Goal: Task Accomplishment & Management: Use online tool/utility

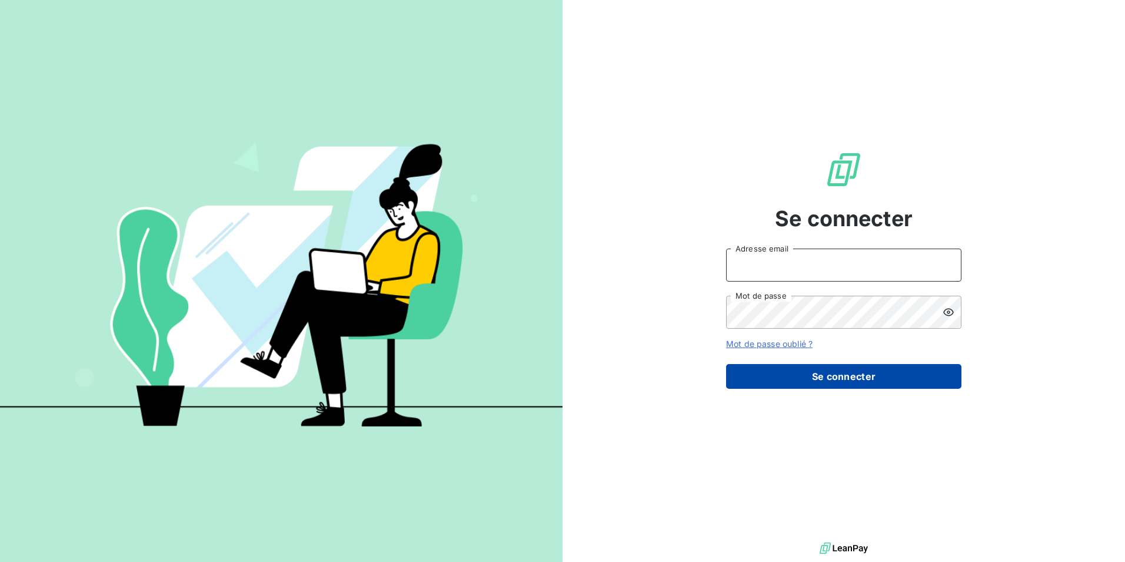
type input "[PERSON_NAME][EMAIL_ADDRESS][PERSON_NAME][DOMAIN_NAME]"
click at [809, 374] on button "Se connecter" at bounding box center [843, 376] width 235 height 25
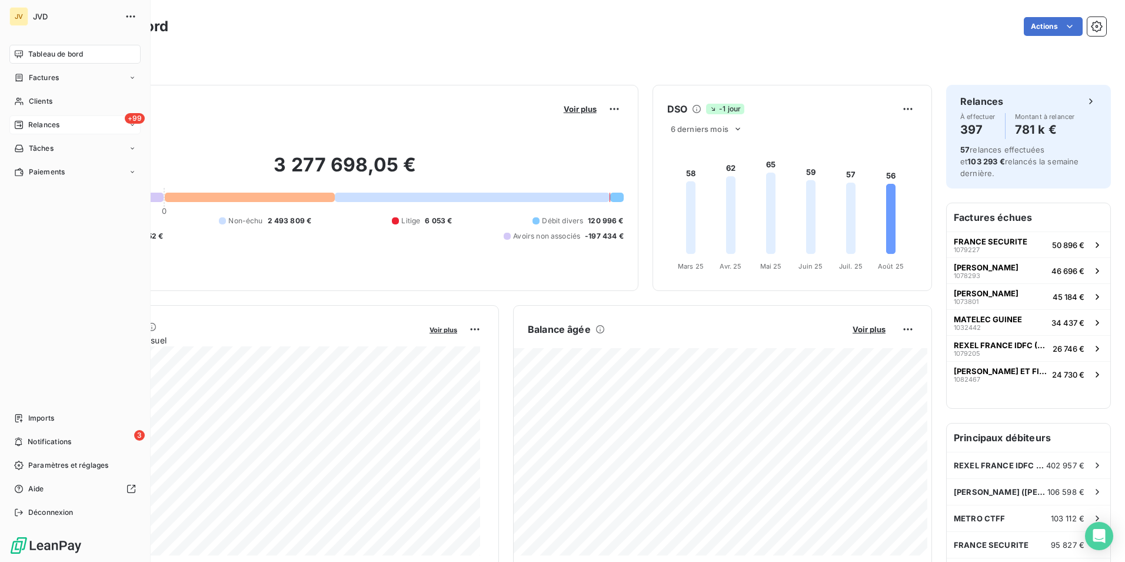
click at [56, 119] on div "+99 Relances" at bounding box center [74, 124] width 131 height 19
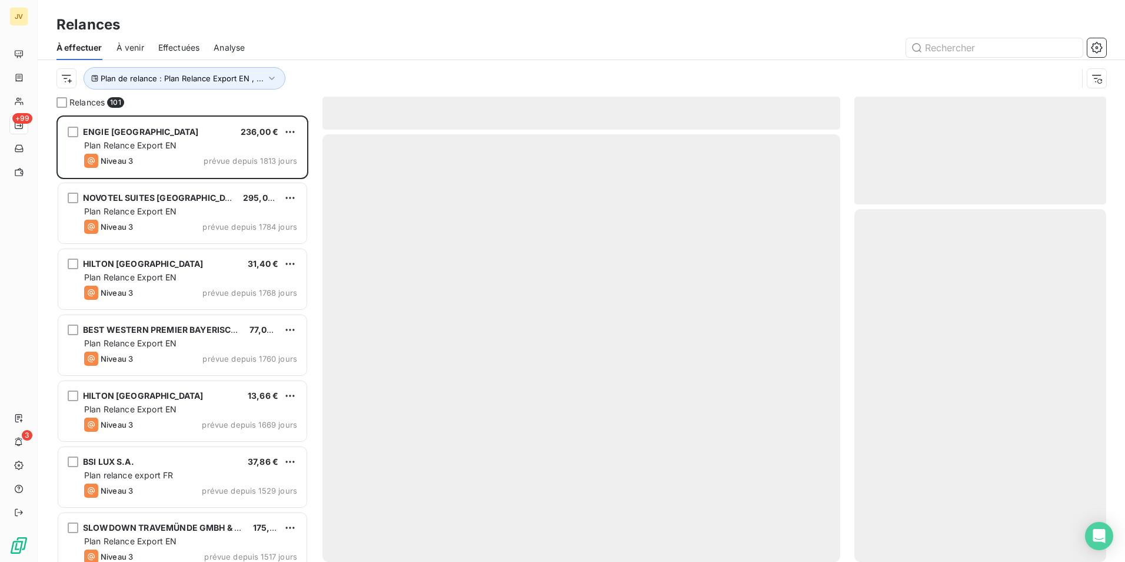
scroll to position [437, 243]
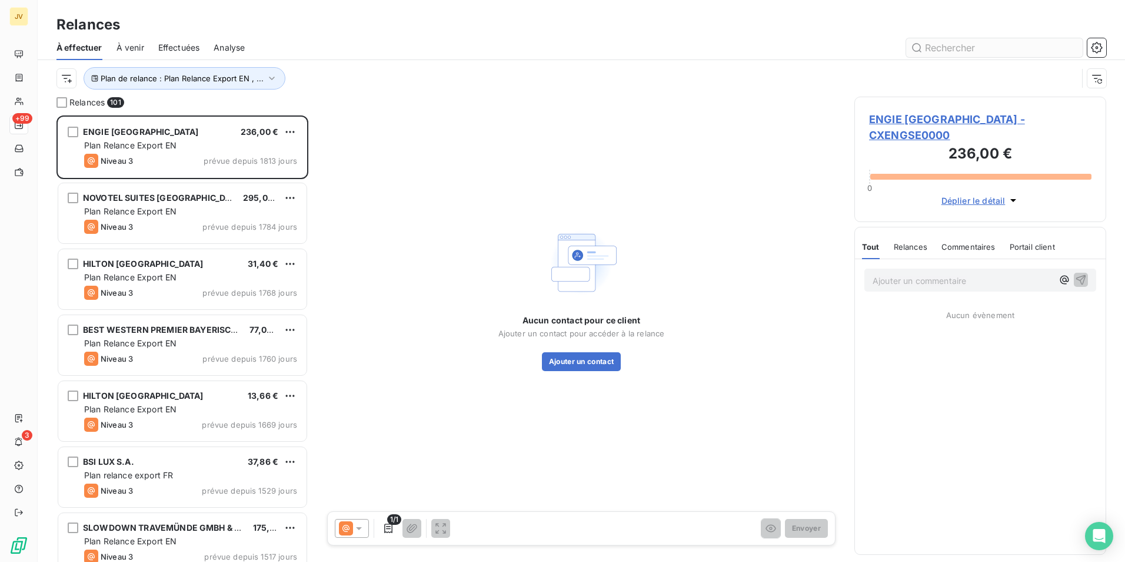
click at [931, 51] on input "text" at bounding box center [994, 47] width 177 height 19
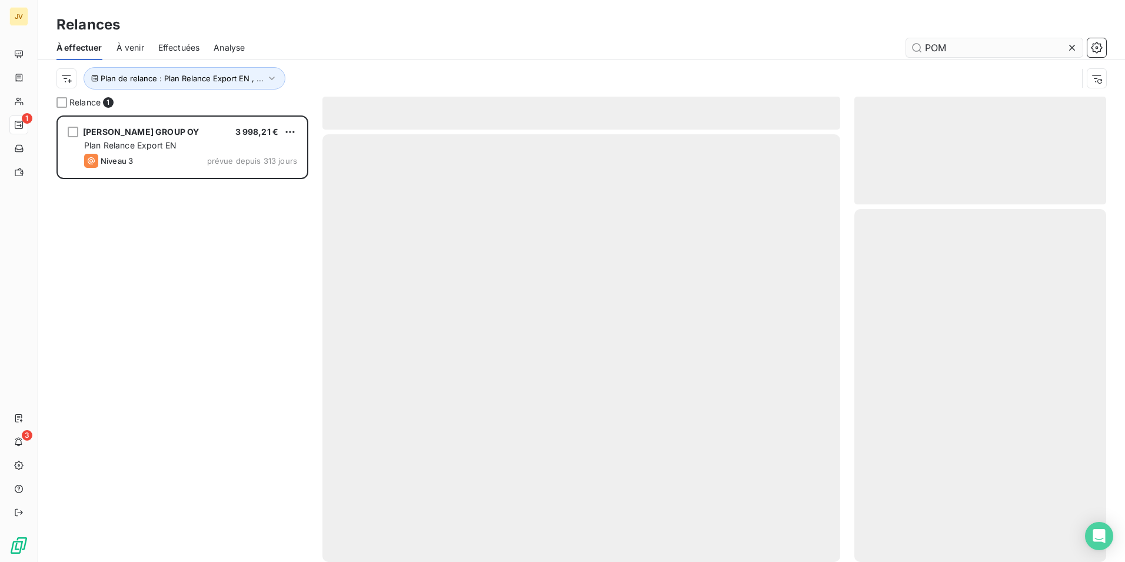
type input "POM"
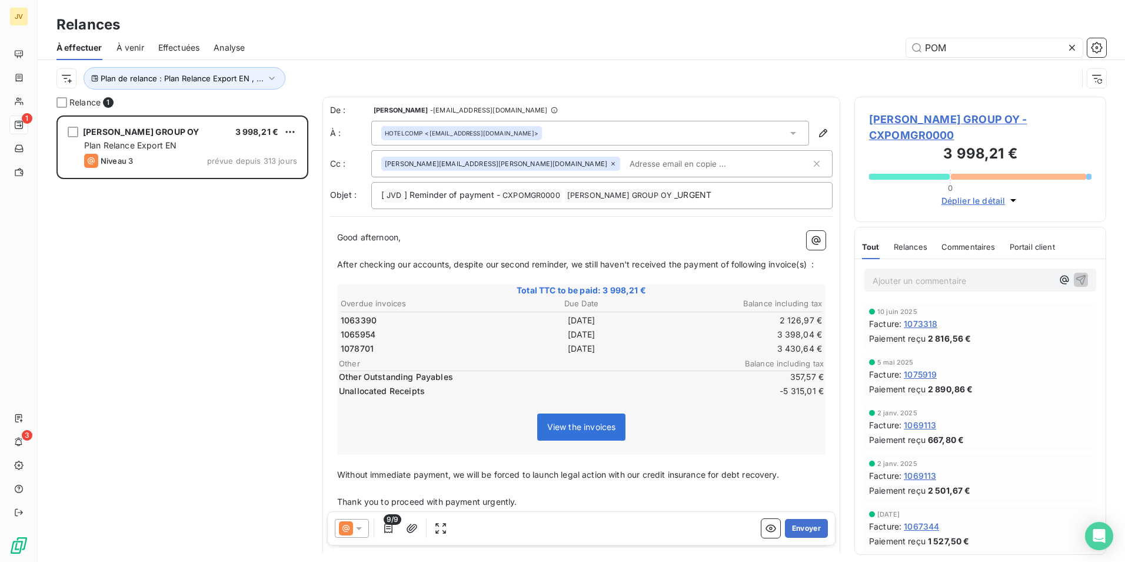
scroll to position [437, 243]
